Goal: Task Accomplishment & Management: Use online tool/utility

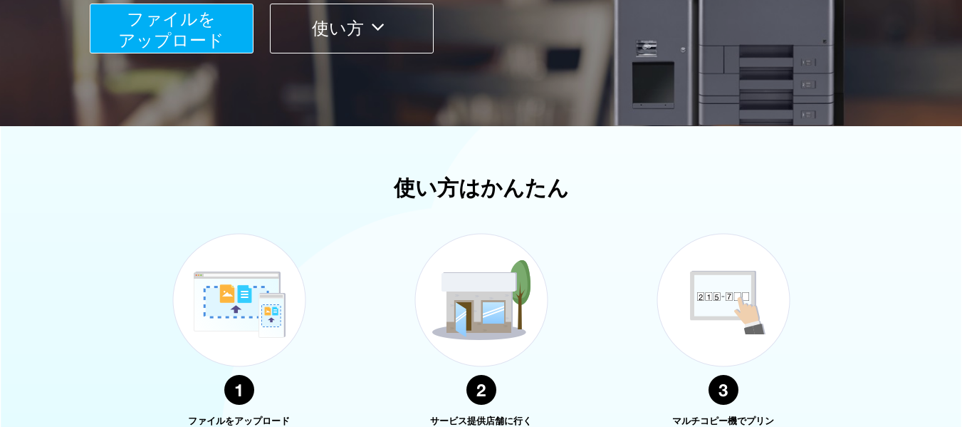
scroll to position [301, 0]
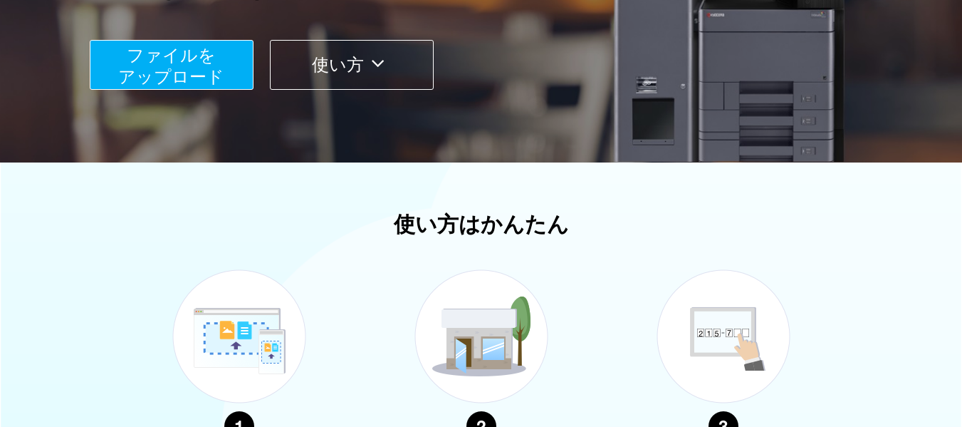
click at [185, 81] on span "ファイルを ​​アップロード" at bounding box center [171, 66] width 106 height 41
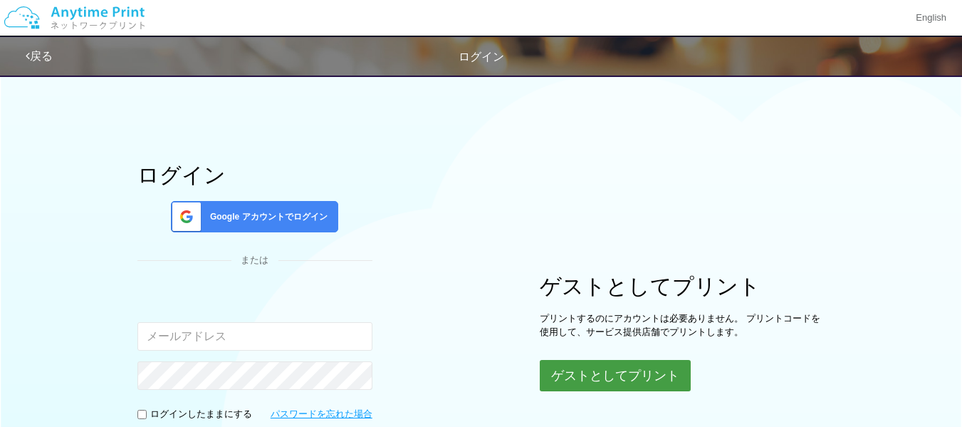
click at [593, 382] on button "ゲストとしてプリント" at bounding box center [615, 375] width 151 height 31
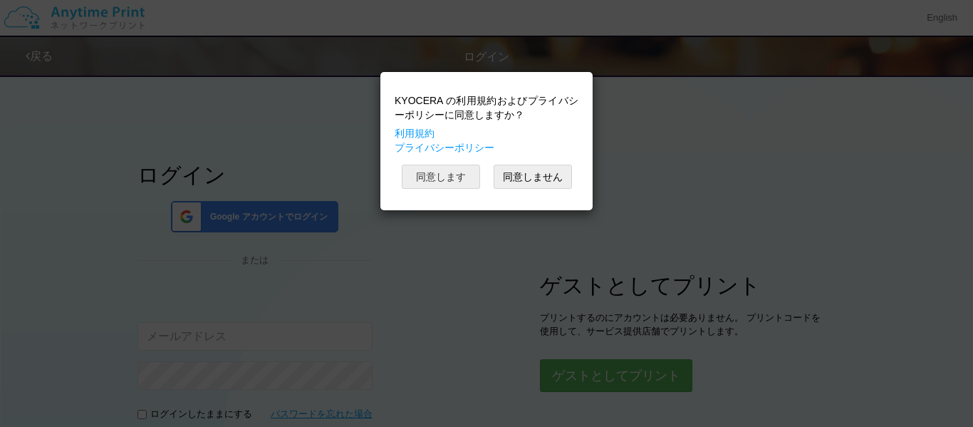
click at [447, 181] on button "同意します" at bounding box center [441, 177] width 78 height 24
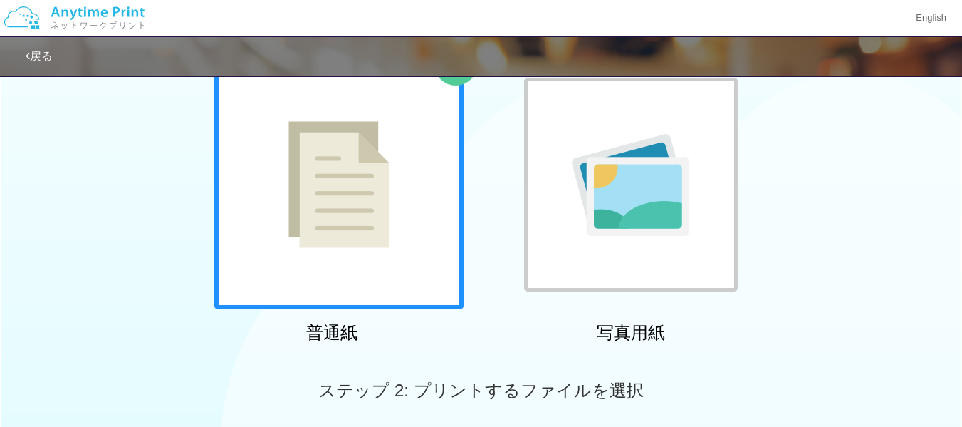
scroll to position [142, 0]
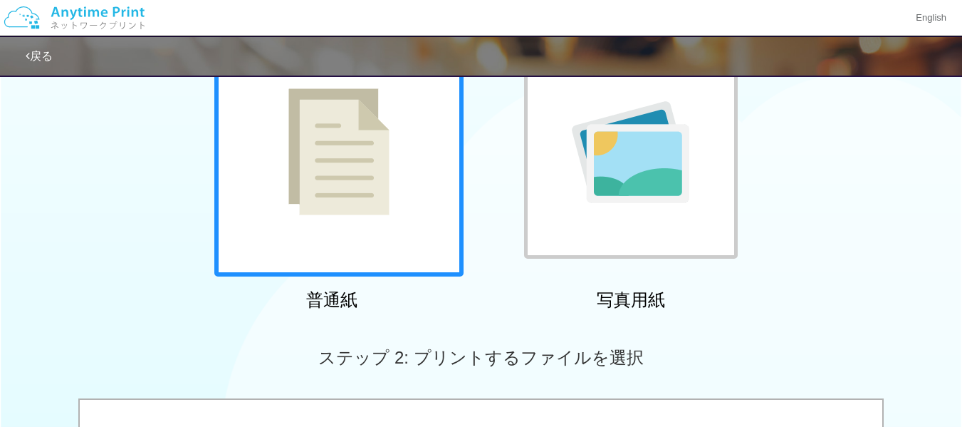
click at [401, 212] on div at bounding box center [338, 151] width 249 height 249
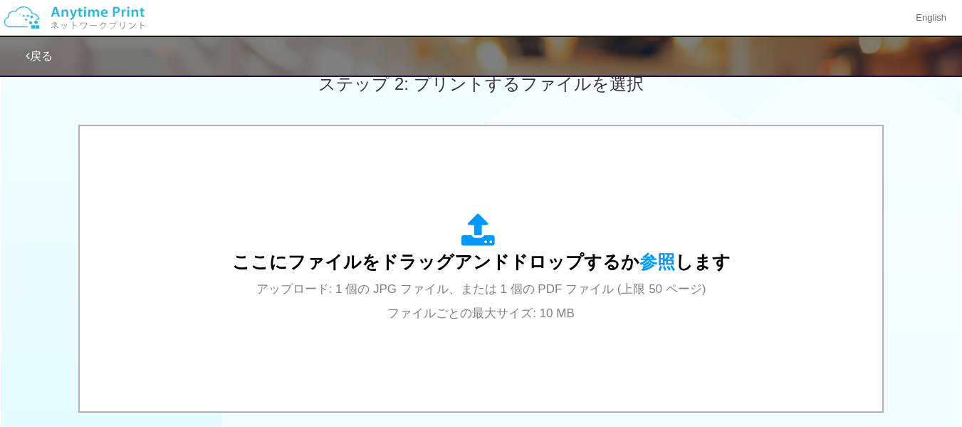
scroll to position [427, 0]
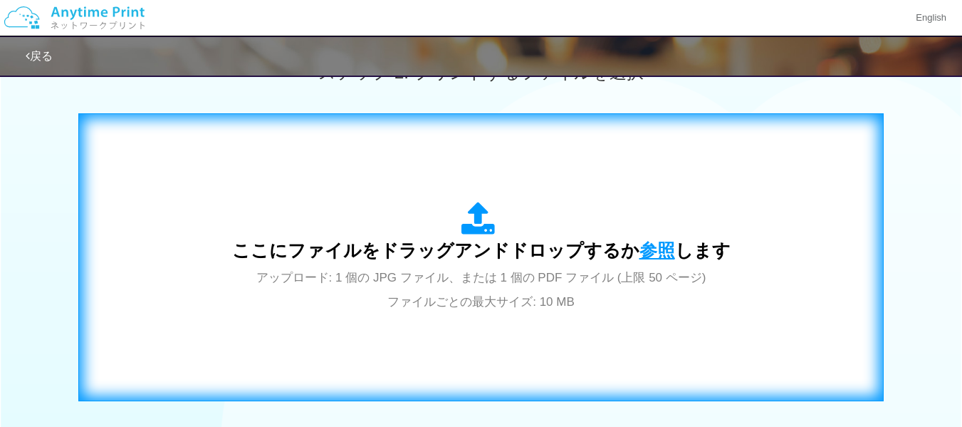
click at [653, 250] on span "参照" at bounding box center [658, 250] width 36 height 20
click at [648, 253] on span "参照" at bounding box center [658, 250] width 36 height 20
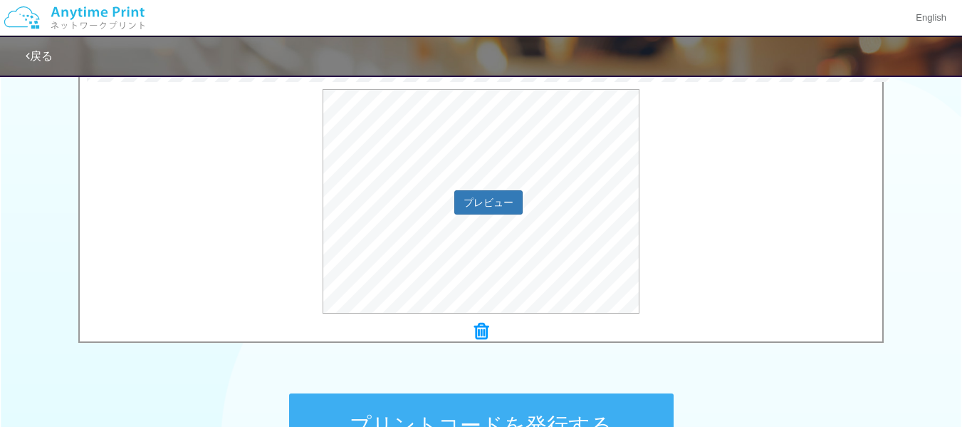
scroll to position [499, 0]
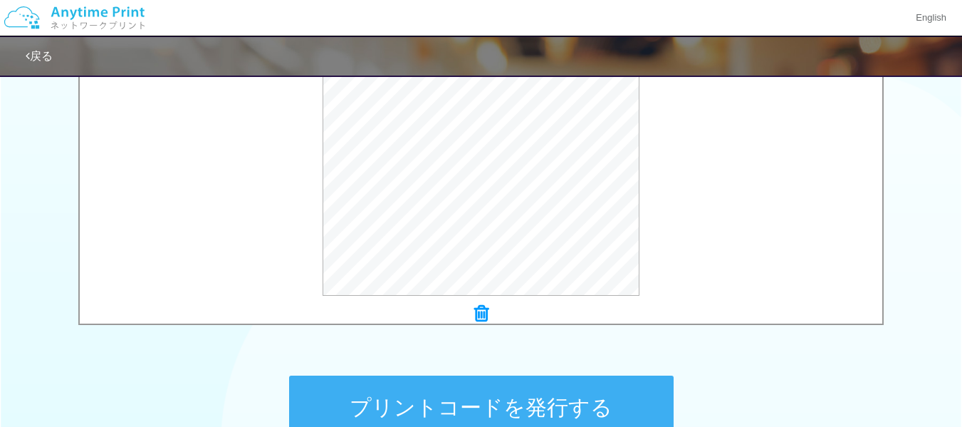
click at [582, 402] on button "プリントコードを発行する" at bounding box center [481, 407] width 385 height 64
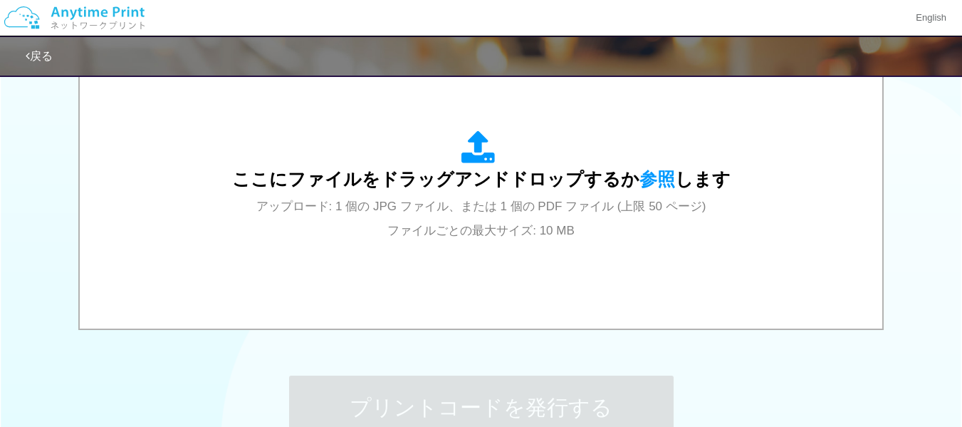
scroll to position [0, 0]
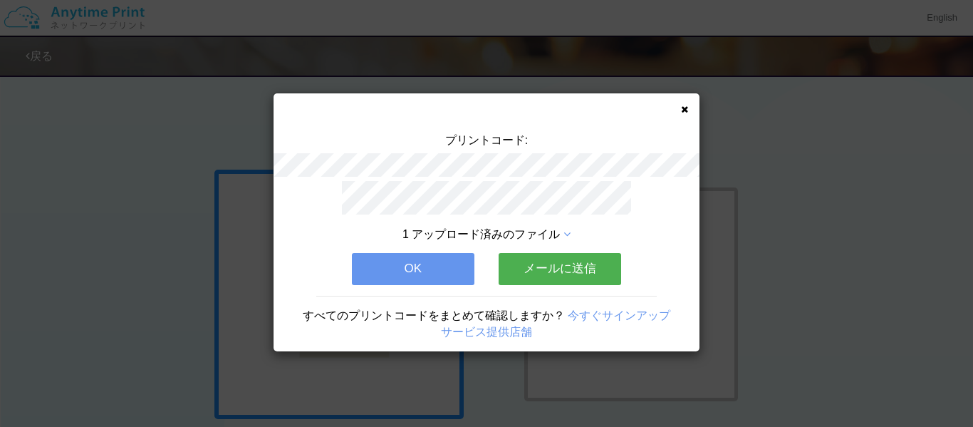
click at [420, 256] on button "OK" at bounding box center [413, 268] width 123 height 31
